Goal: Task Accomplishment & Management: Use online tool/utility

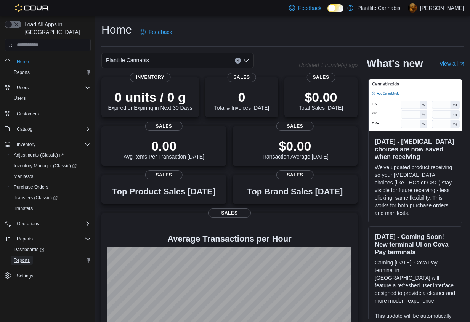
click at [27, 257] on span "Reports" at bounding box center [22, 260] width 16 height 6
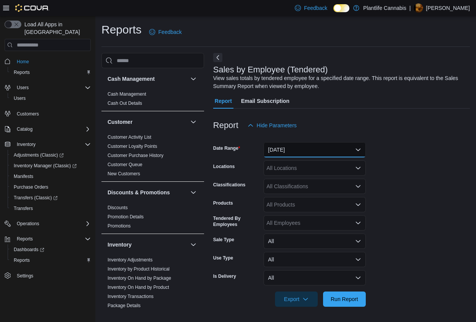
click at [281, 147] on button "[DATE]" at bounding box center [315, 149] width 102 height 15
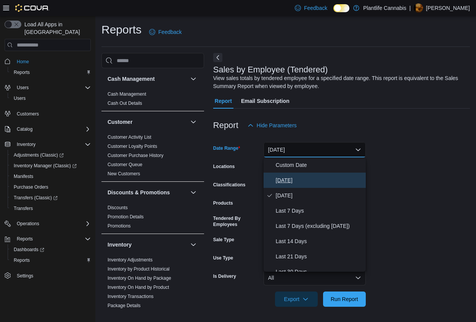
click at [293, 179] on span "[DATE]" at bounding box center [319, 180] width 87 height 9
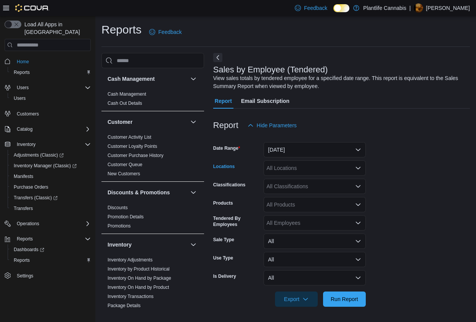
click at [298, 170] on div "All Locations" at bounding box center [315, 168] width 102 height 15
type input "*****"
click at [354, 180] on span "Edmonton - [GEOGRAPHIC_DATA]" at bounding box center [326, 181] width 85 height 8
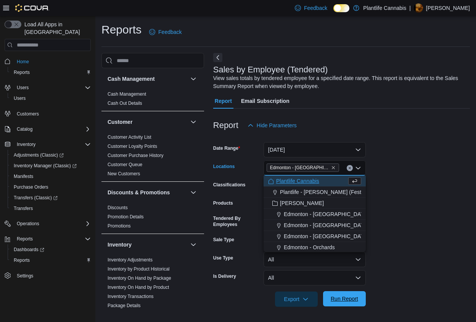
click at [340, 296] on span "Run Report" at bounding box center [344, 299] width 27 height 8
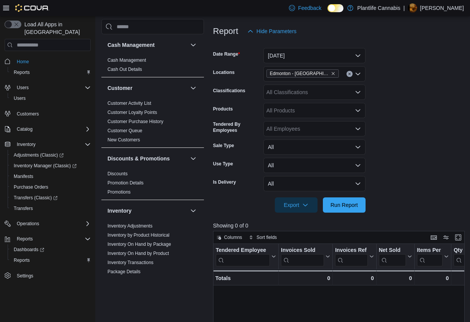
scroll to position [124, 0]
